Goal: Book appointment/travel/reservation

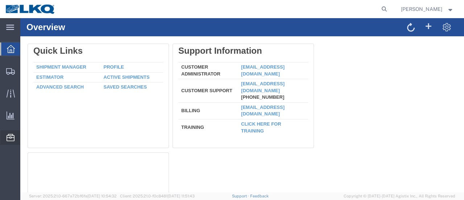
click at [0, 0] on span "Location Appointment" at bounding box center [0, 0] width 0 height 0
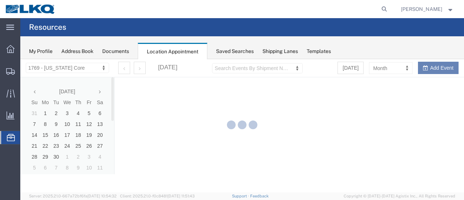
select select "28716"
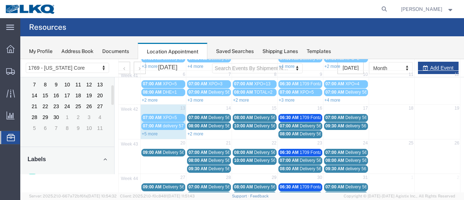
scroll to position [72, 0]
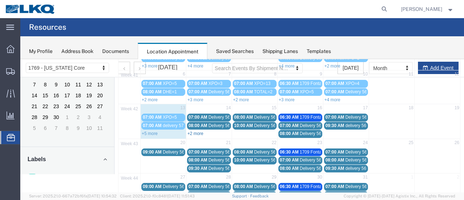
click at [189, 131] on link "+2 more" at bounding box center [195, 133] width 16 height 5
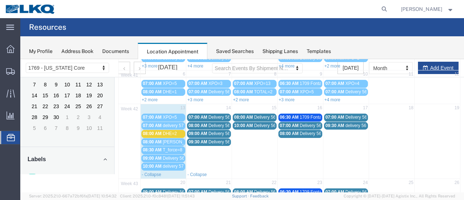
click at [212, 108] on td "14" at bounding box center [209, 108] width 46 height 9
select select "1"
select select
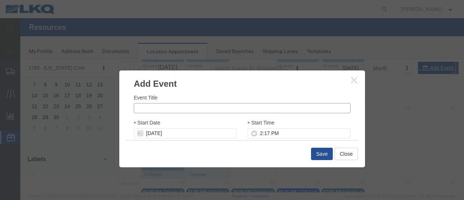
click at [196, 110] on input "Event Title" at bounding box center [242, 108] width 217 height 10
type input "t"
type input "Total=1"
click at [258, 134] on input "2:17 PM" at bounding box center [298, 133] width 103 height 10
type input "8:17 PM"
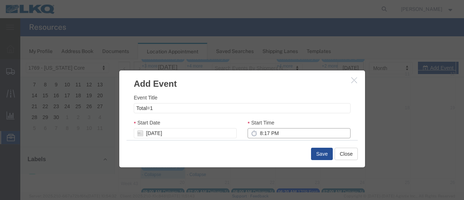
type input "9:17 PM"
type input "8:00 PM"
type input "9:00 PM"
type input "8:00 AM"
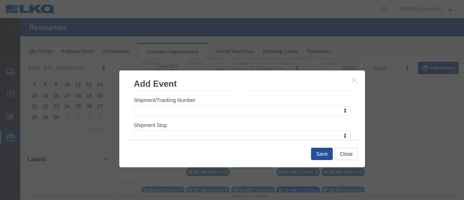
scroll to position [36, 0]
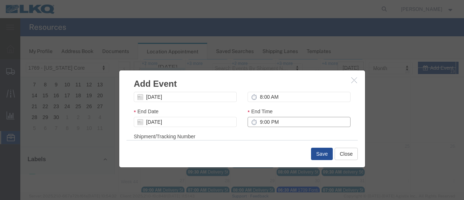
click at [256, 124] on input "9:00 PM" at bounding box center [298, 122] width 103 height 10
type input "10:00 AM"
click at [274, 134] on div "Shipment/Tracking Number Shipment/Tracking Number Shipment/Tracking Number" at bounding box center [242, 142] width 217 height 20
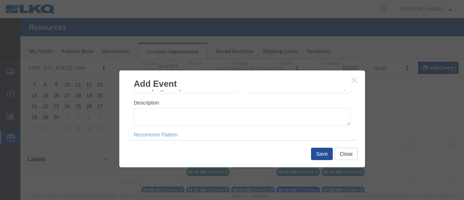
scroll to position [109, 0]
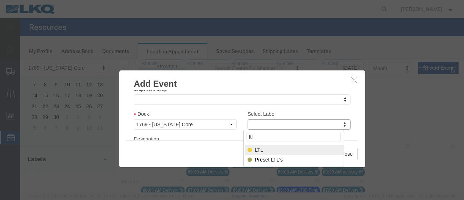
type input "ltl"
select select "25"
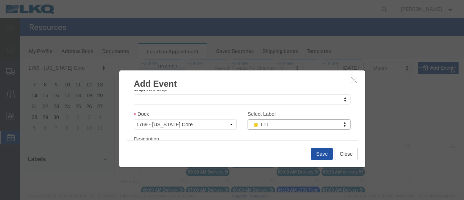
click at [322, 151] on button "Save" at bounding box center [322, 153] width 22 height 12
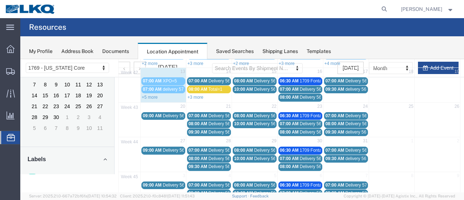
scroll to position [46, 0]
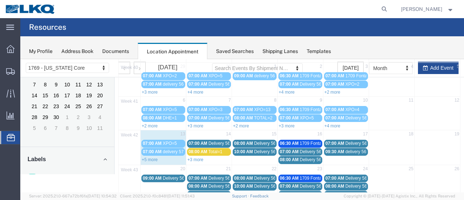
click at [204, 132] on td "14" at bounding box center [209, 134] width 46 height 9
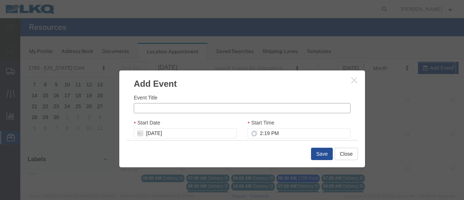
click at [170, 110] on input "Event Title" at bounding box center [242, 108] width 217 height 10
type input "XPO=2"
drag, startPoint x: 256, startPoint y: 133, endPoint x: 314, endPoint y: 138, distance: 58.2
click at [256, 133] on input "2:19 PM" at bounding box center [298, 133] width 103 height 10
type input "7:00 AM"
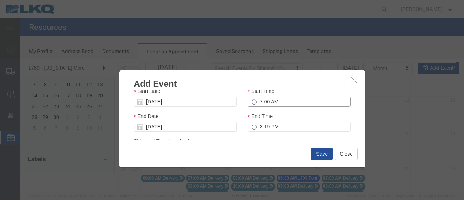
scroll to position [72, 0]
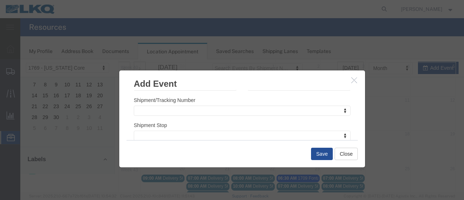
type input "8:00 AM"
click at [290, 102] on div "Shipment/Tracking Number Shipment/Tracking Number Shipment/Tracking Number" at bounding box center [242, 106] width 217 height 20
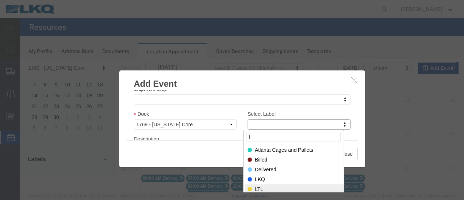
type input "l"
select select "25"
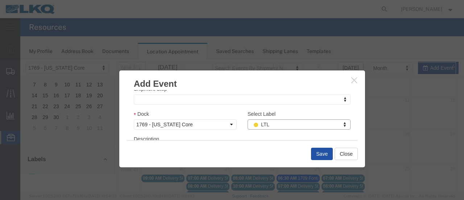
click at [317, 154] on button "Save" at bounding box center [322, 153] width 22 height 12
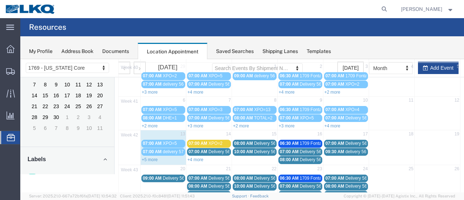
click at [196, 157] on link "+4 more" at bounding box center [195, 159] width 16 height 5
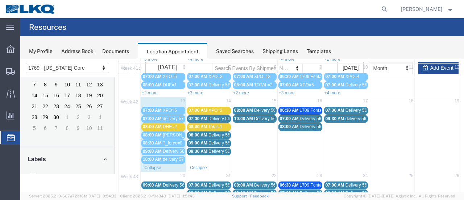
scroll to position [83, 0]
